Goal: Information Seeking & Learning: Learn about a topic

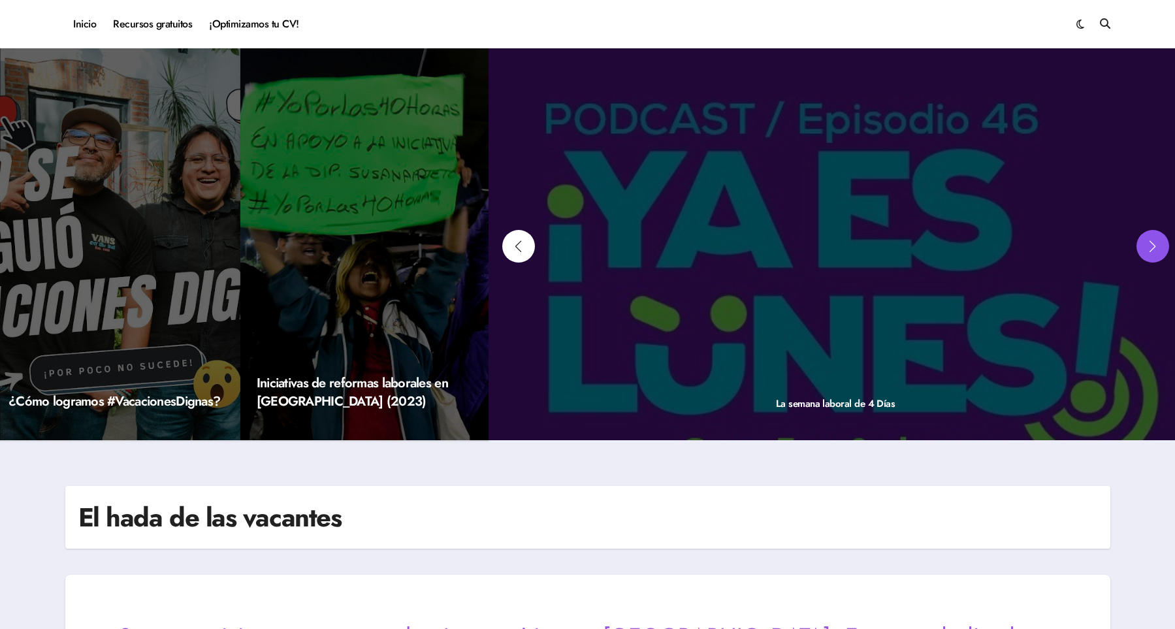
click at [1149, 243] on div "Next slide" at bounding box center [1152, 246] width 33 height 33
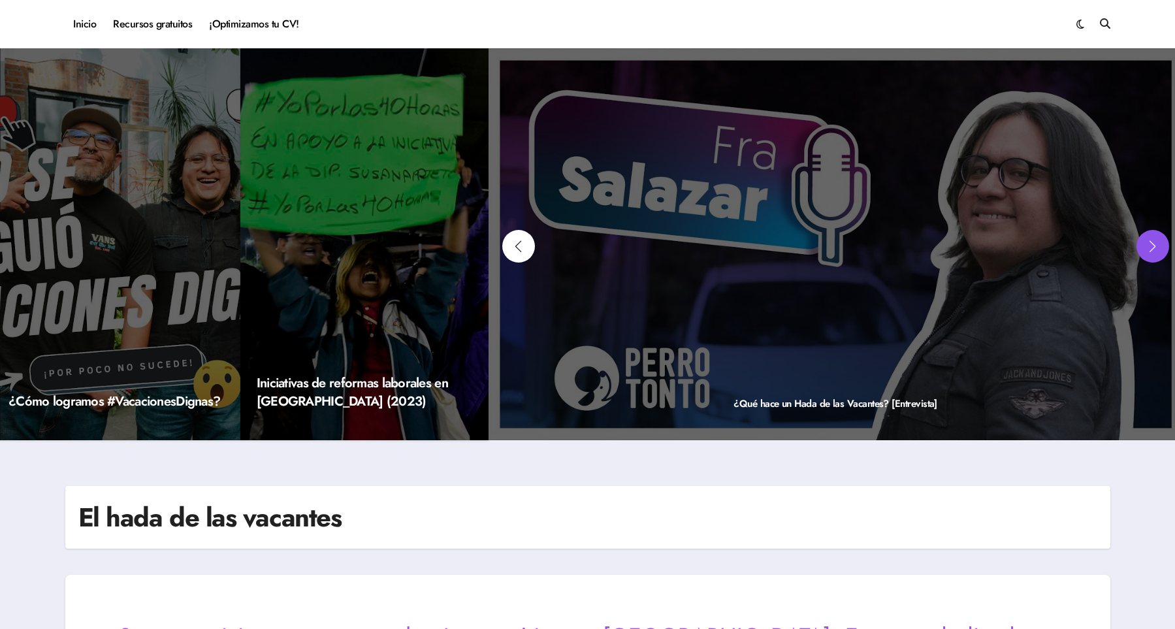
click at [1149, 243] on div "Next slide" at bounding box center [1152, 246] width 33 height 33
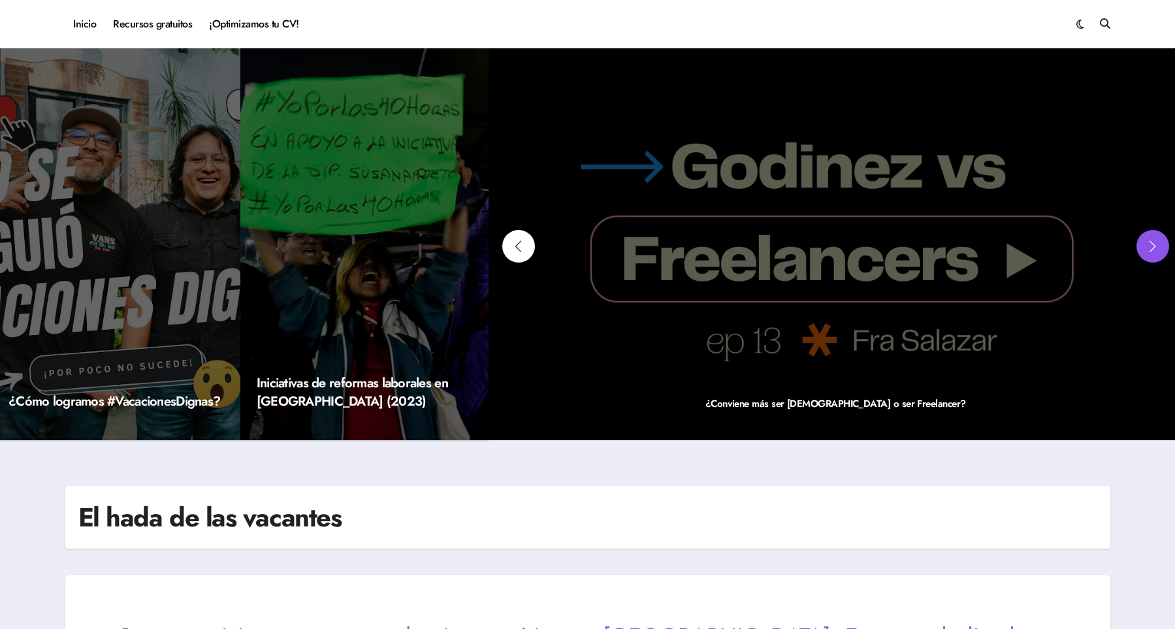
click at [1149, 243] on div "Next slide" at bounding box center [1152, 246] width 33 height 33
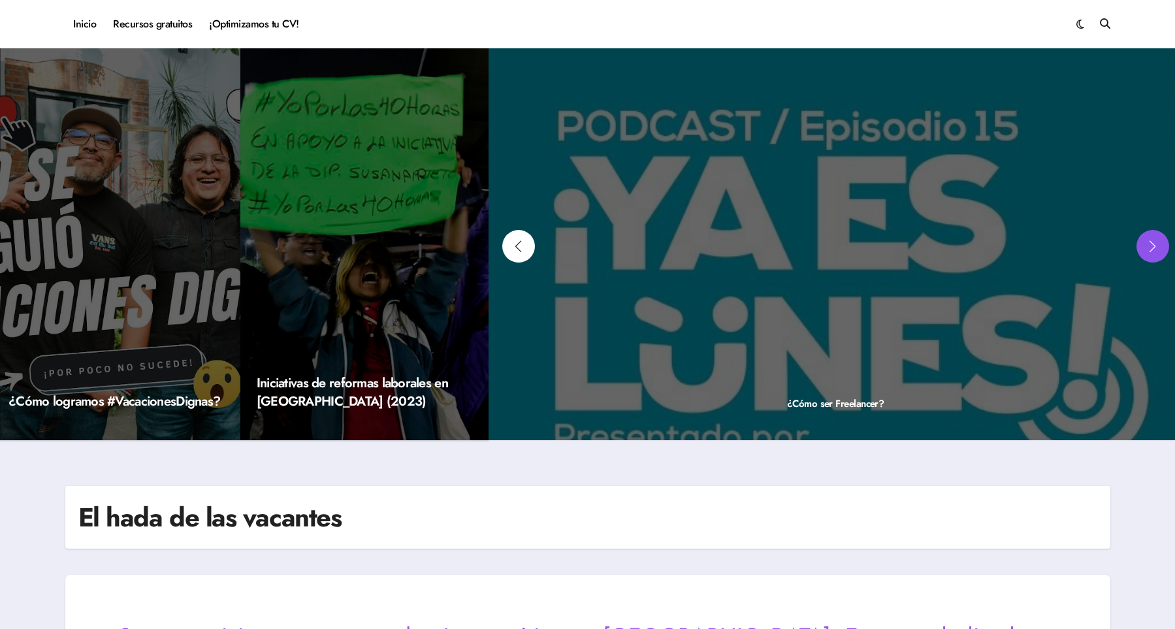
click at [1149, 243] on div "Next slide" at bounding box center [1152, 246] width 33 height 33
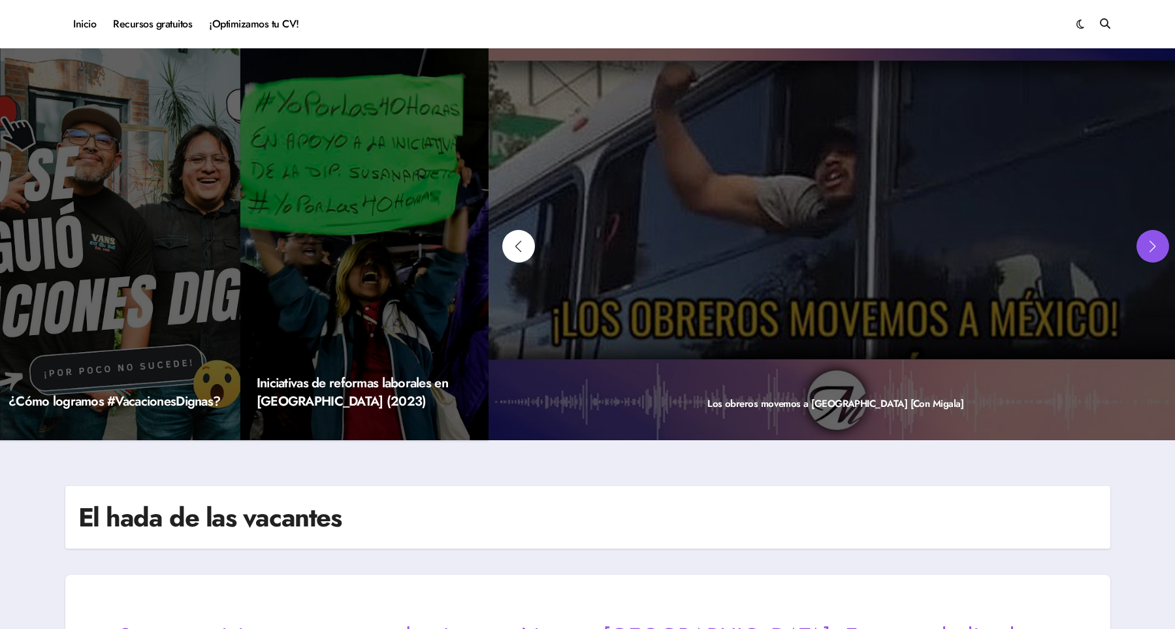
click at [1149, 243] on div "Next slide" at bounding box center [1152, 246] width 33 height 33
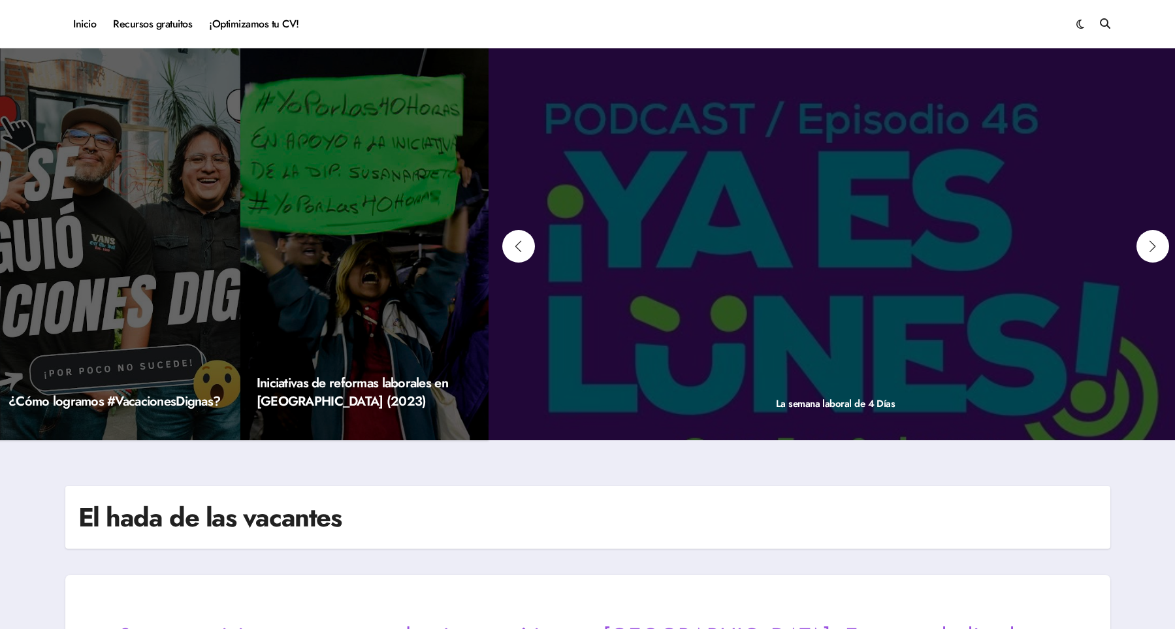
click at [538, 246] on div "La semana laboral de 4 Días" at bounding box center [835, 244] width 694 height 392
click at [524, 240] on div "Previous slide" at bounding box center [518, 246] width 33 height 33
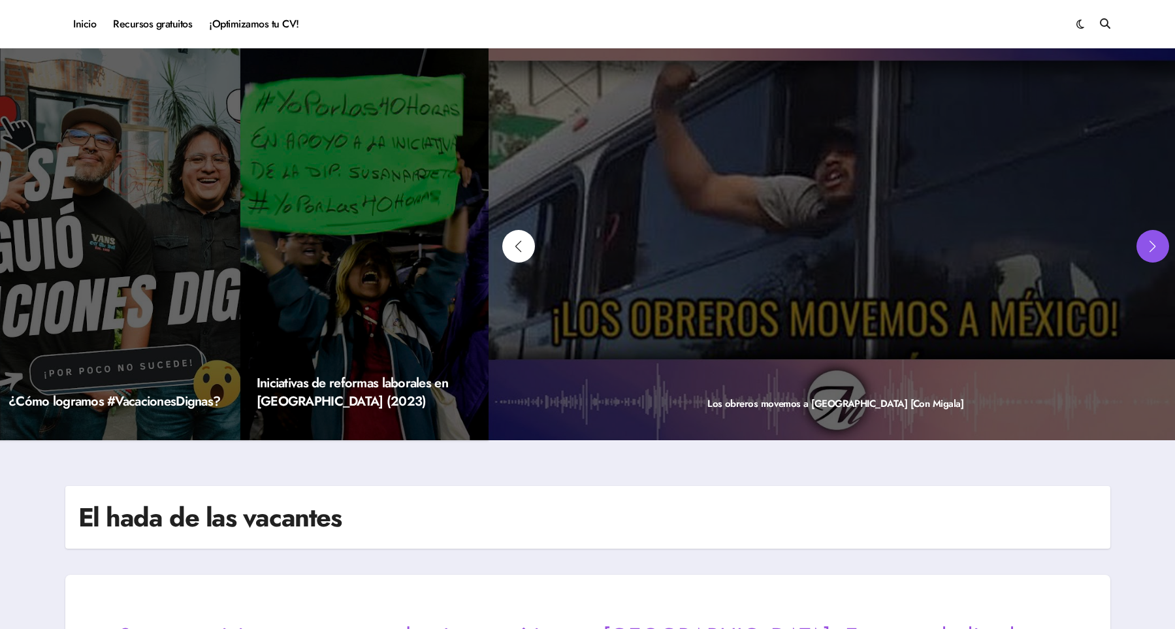
click at [1147, 248] on div "Next slide" at bounding box center [1152, 246] width 33 height 33
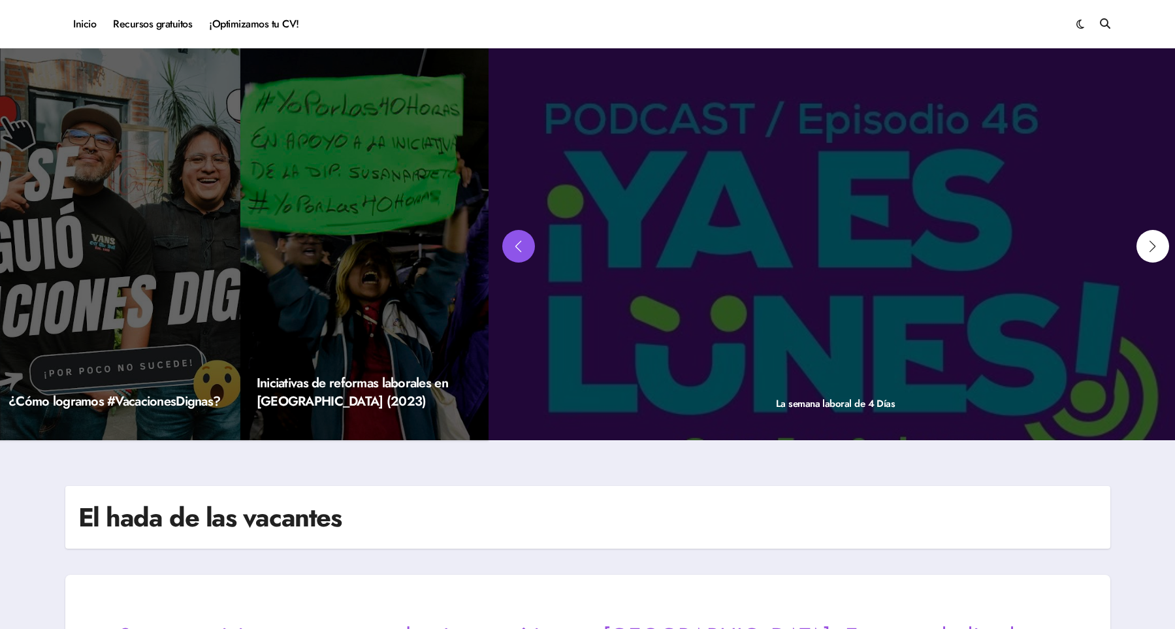
click at [522, 248] on div "Previous slide" at bounding box center [518, 246] width 33 height 33
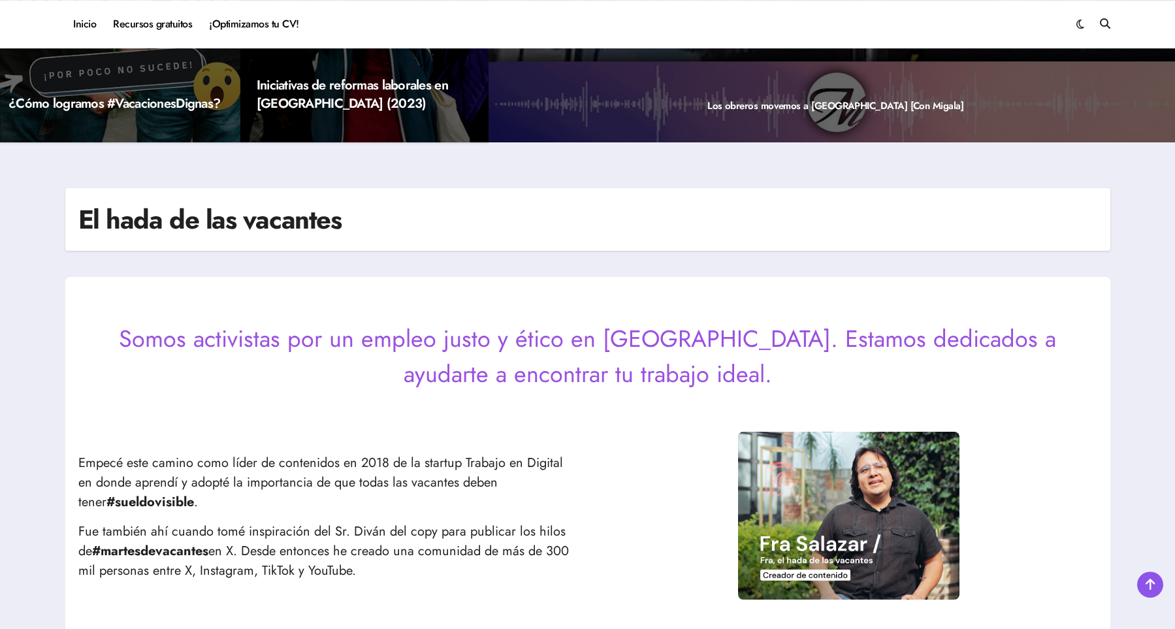
scroll to position [270, 0]
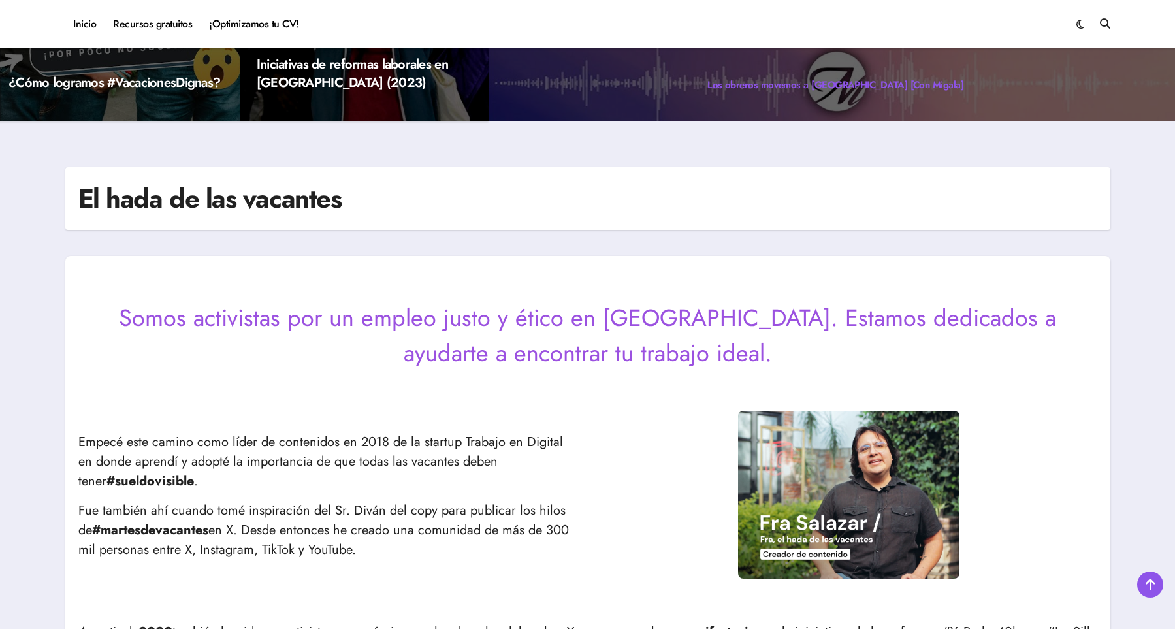
click at [776, 89] on link "Los obreros movemos a [GEOGRAPHIC_DATA] [Con Migala]" at bounding box center [835, 85] width 256 height 14
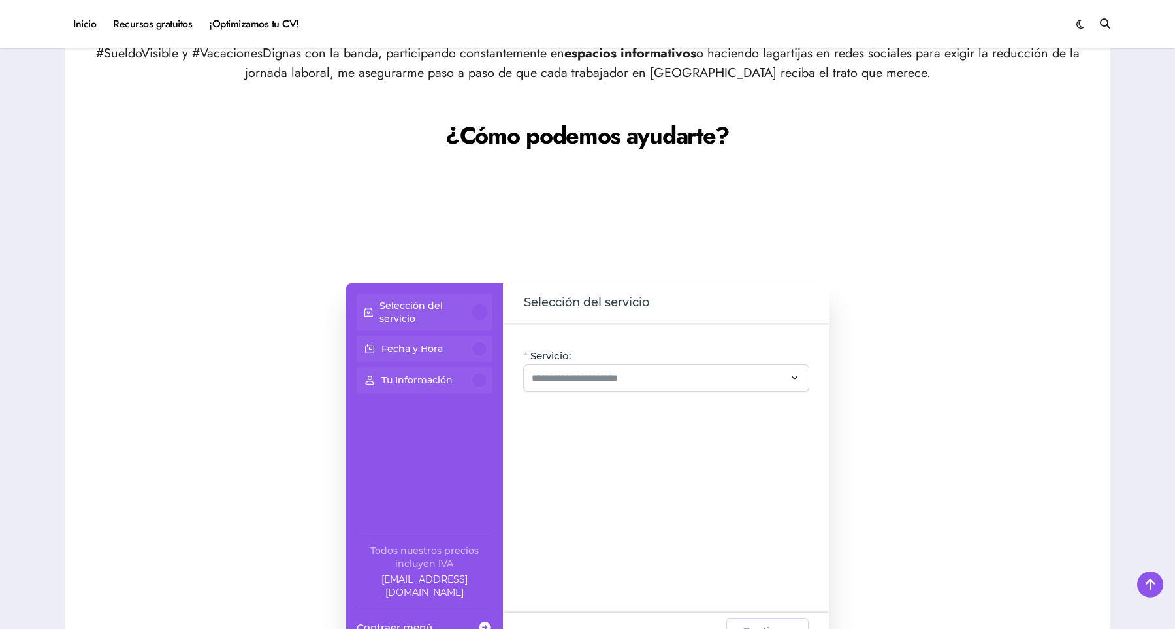
scroll to position [901, 0]
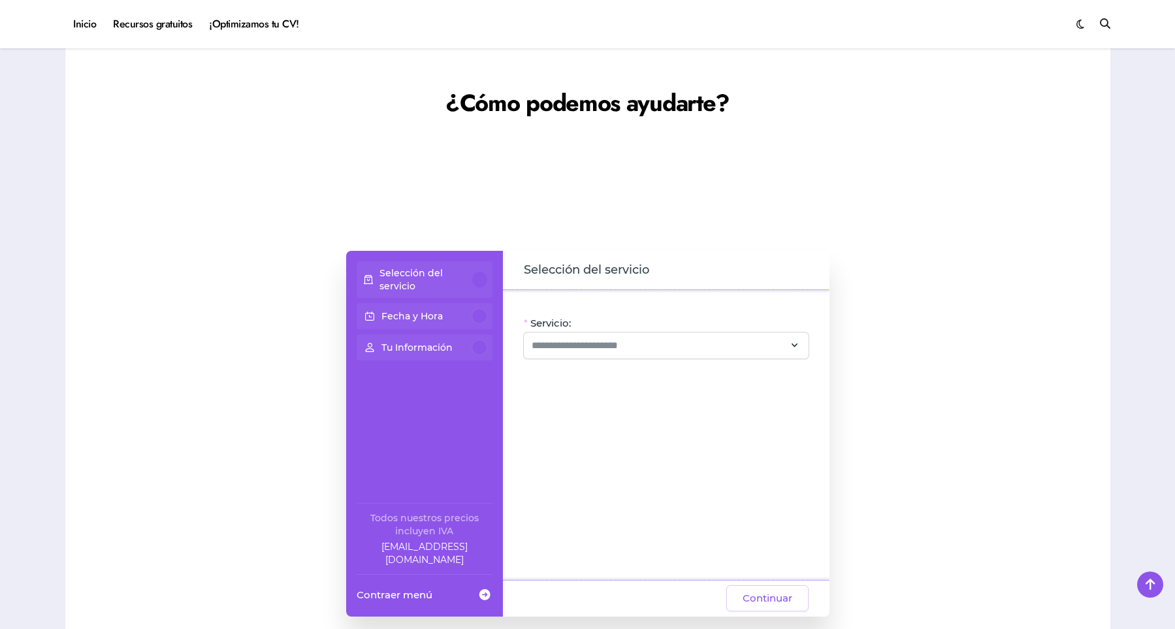
click at [615, 380] on div "Servicio: Oye, hay paquetes especiales con este servicio, ¡consúltalos! CV + Li…" at bounding box center [666, 435] width 327 height 290
click at [628, 357] on div at bounding box center [666, 345] width 285 height 26
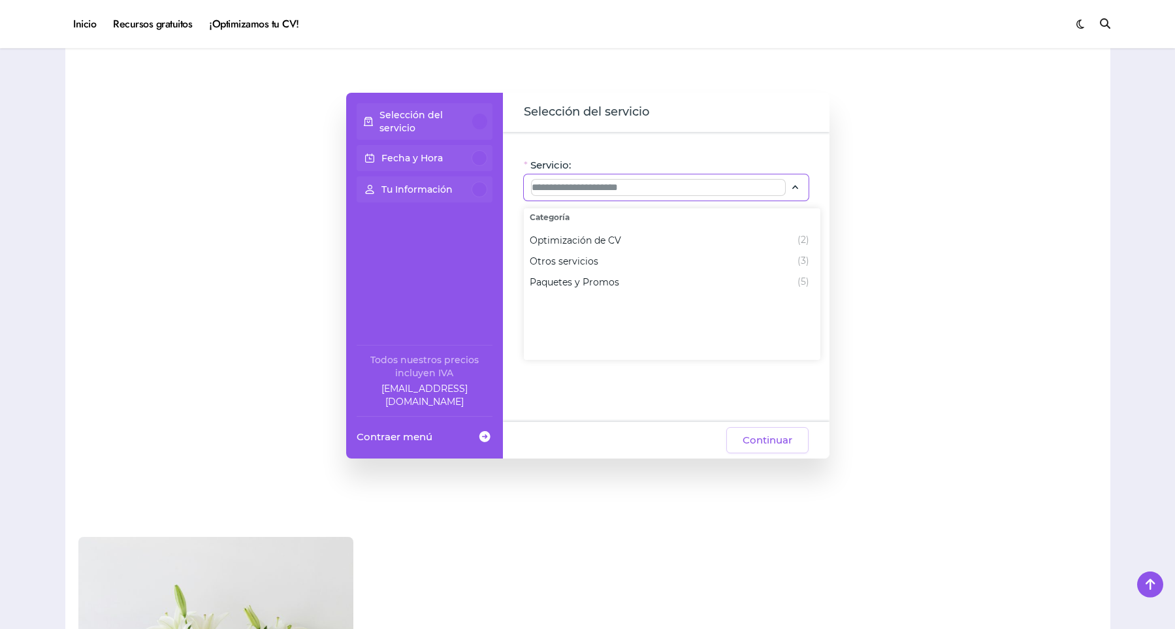
scroll to position [1081, 0]
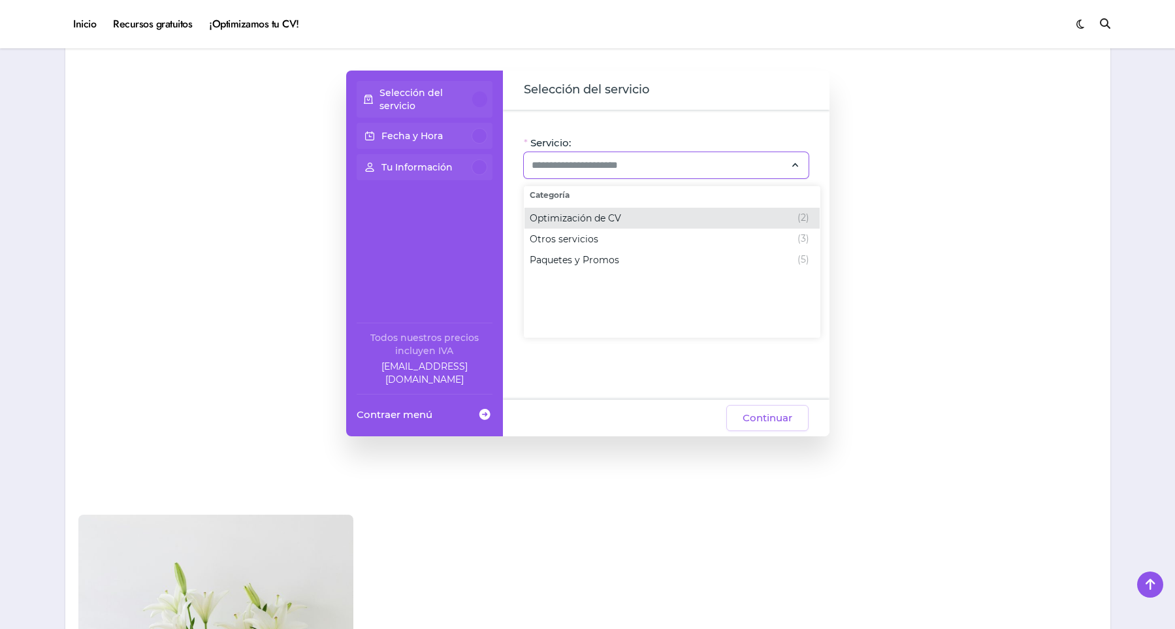
click at [611, 217] on span "Optimización de CV" at bounding box center [575, 218] width 91 height 13
click at [564, 241] on span "Otros servicios" at bounding box center [564, 238] width 69 height 13
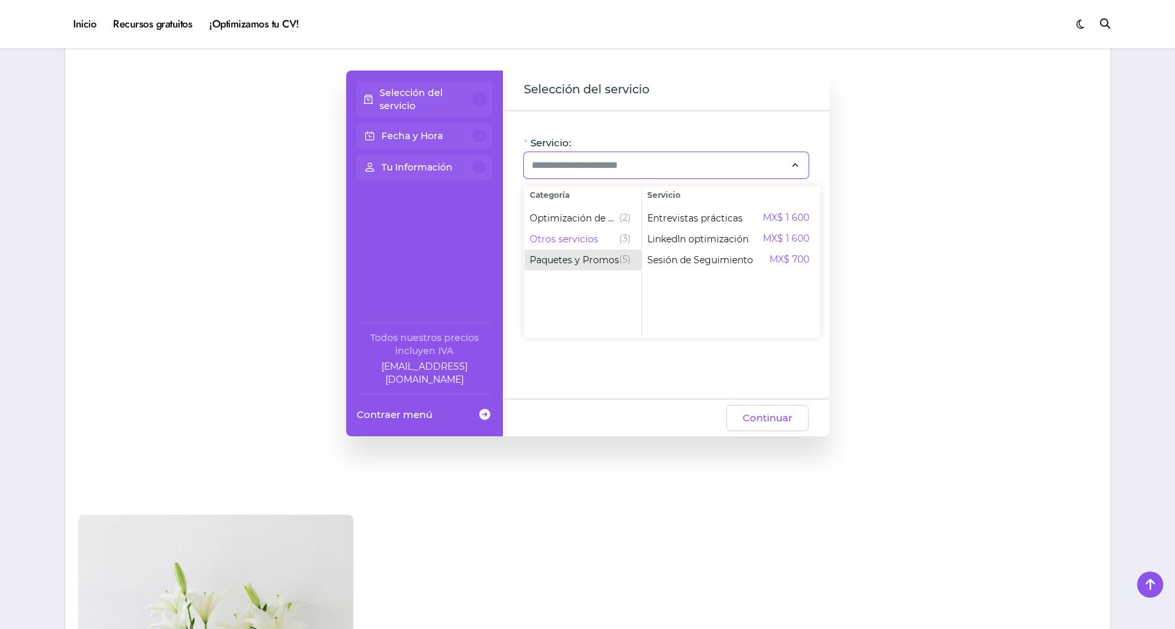
click at [579, 267] on div "Paquetes y Promos (5)" at bounding box center [580, 260] width 101 height 16
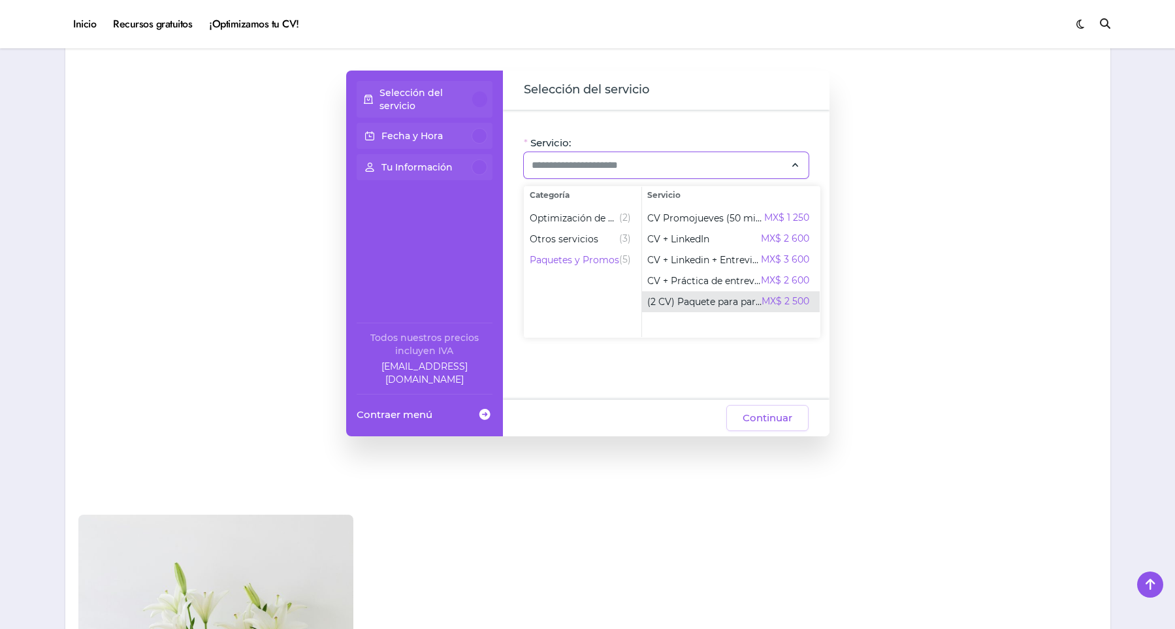
click at [719, 307] on span "(2 CV) Paquete para parejas" at bounding box center [704, 301] width 114 height 13
type input "**********"
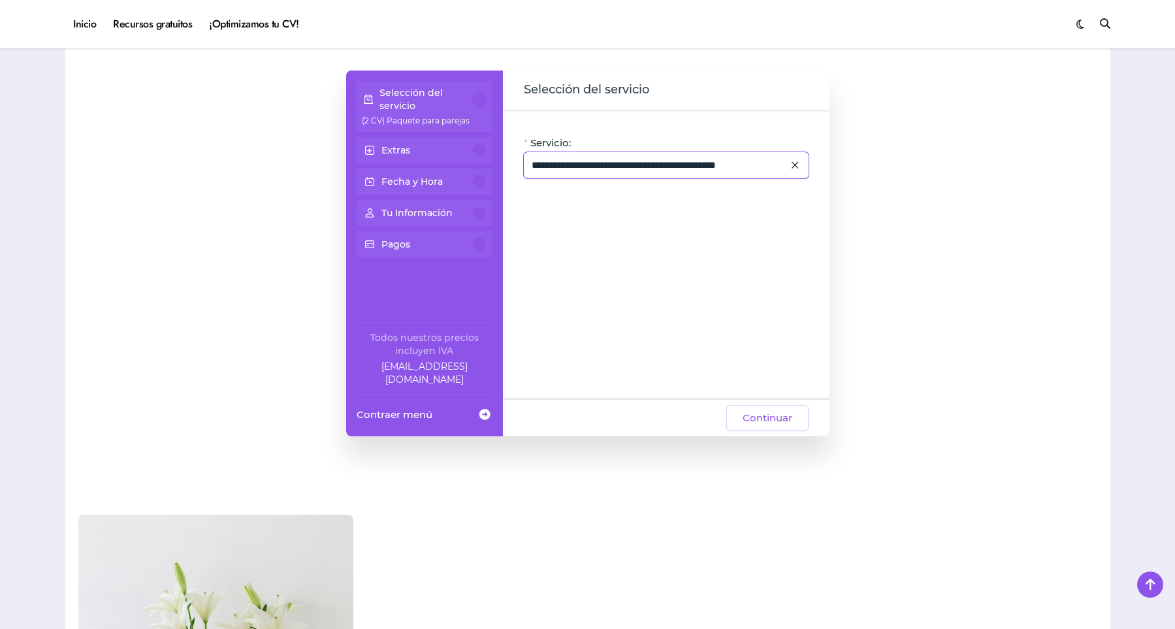
click at [720, 176] on div "**********" at bounding box center [666, 165] width 285 height 26
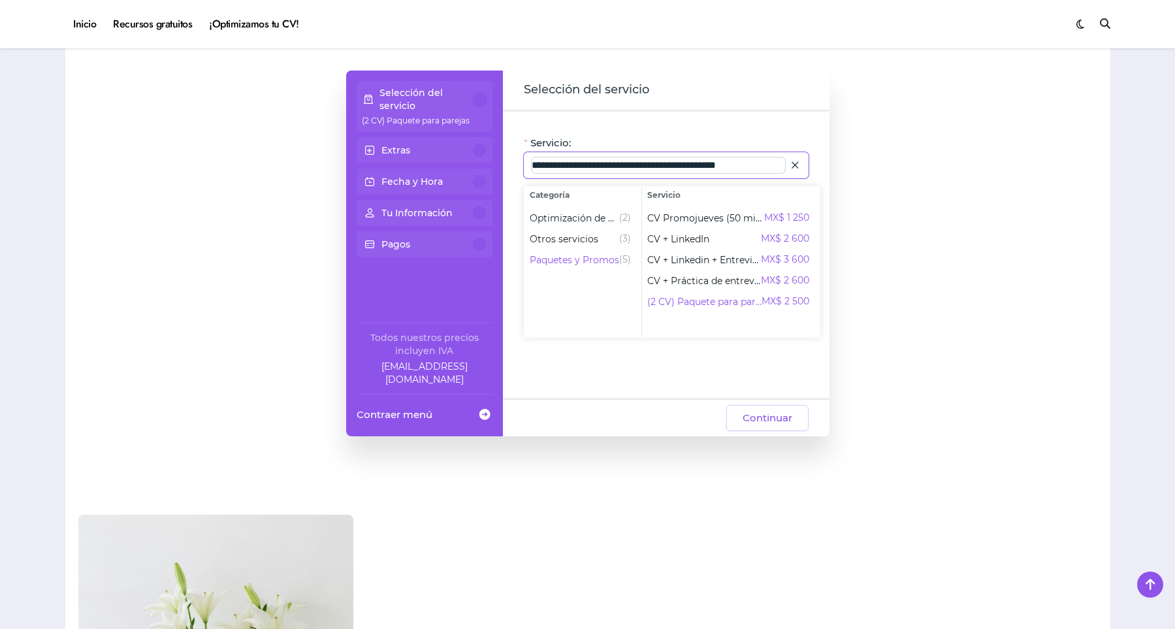
click at [712, 159] on input "**********" at bounding box center [658, 165] width 253 height 16
click at [695, 166] on input "**********" at bounding box center [658, 165] width 253 height 16
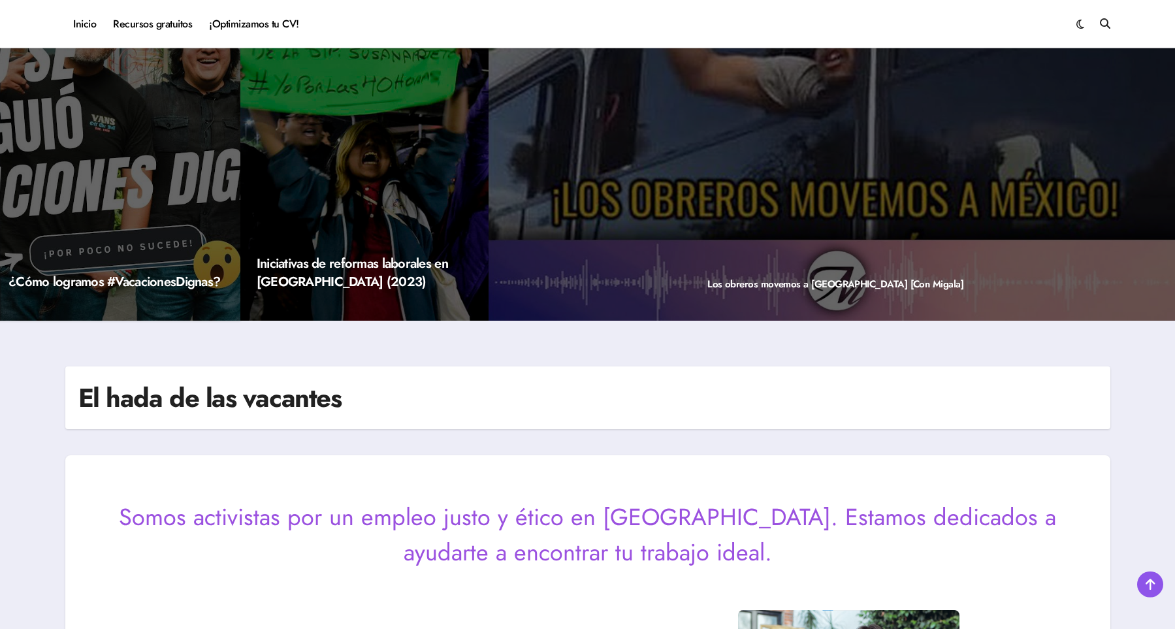
scroll to position [0, 0]
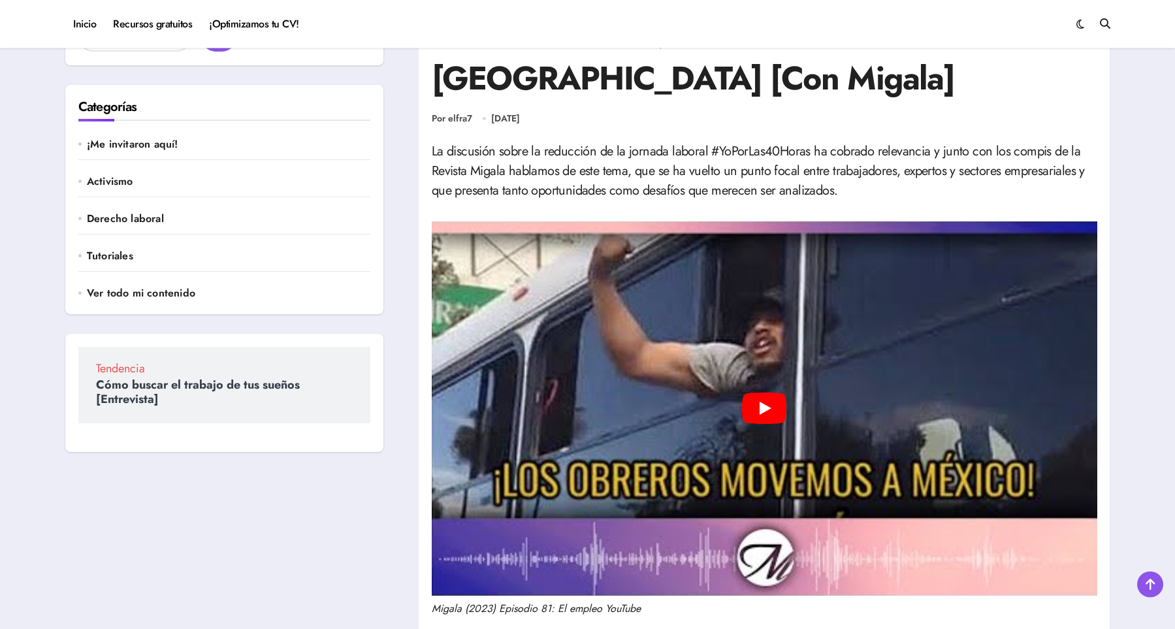
scroll to position [90, 0]
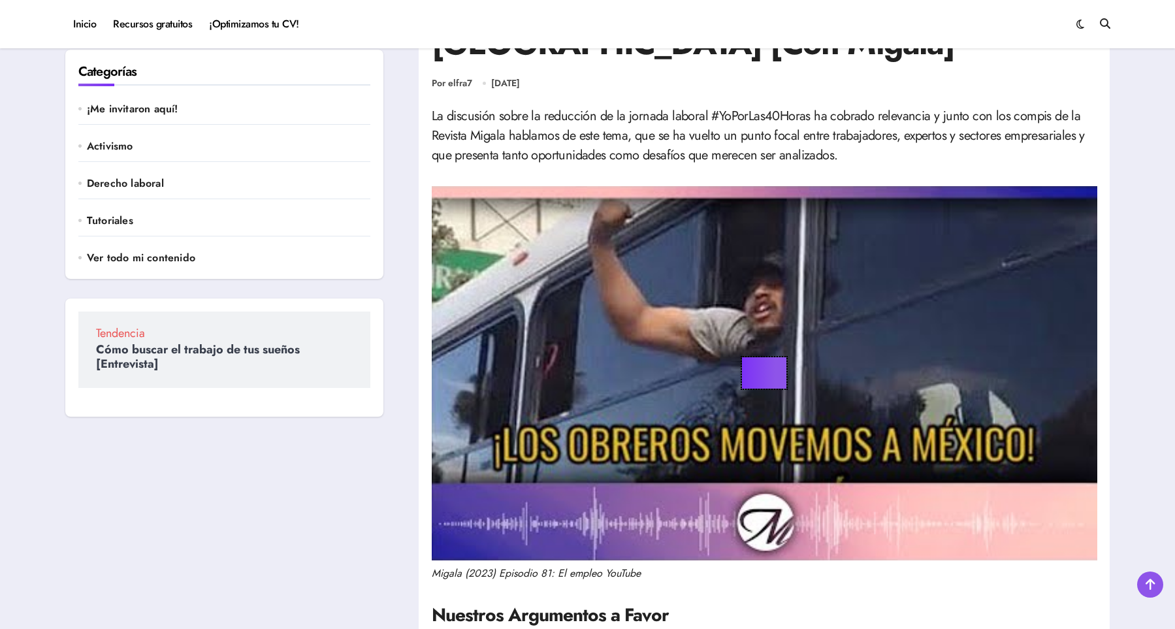
click at [752, 357] on button "Play" at bounding box center [764, 372] width 44 height 31
